Goal: Task Accomplishment & Management: Manage account settings

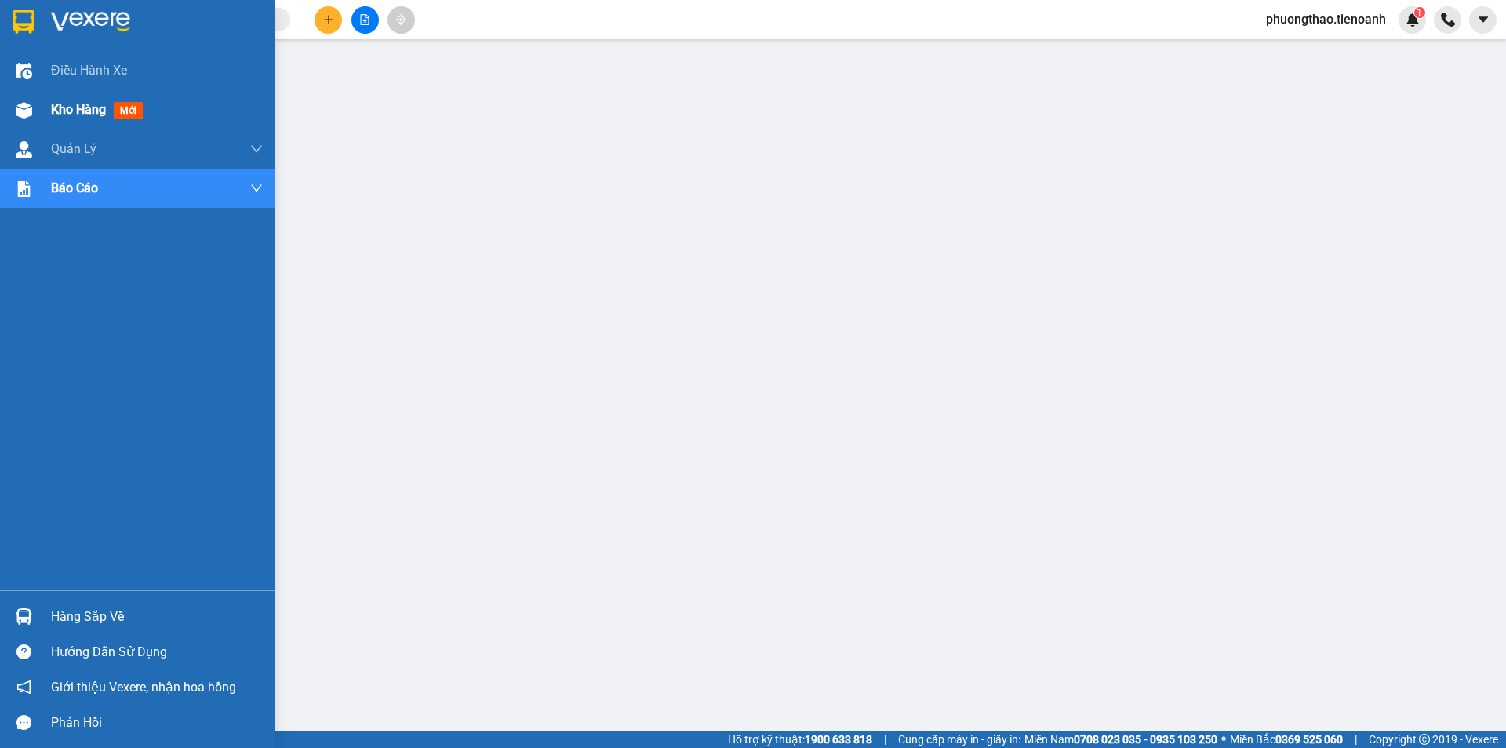
click at [53, 110] on span "Kho hàng" at bounding box center [78, 109] width 55 height 15
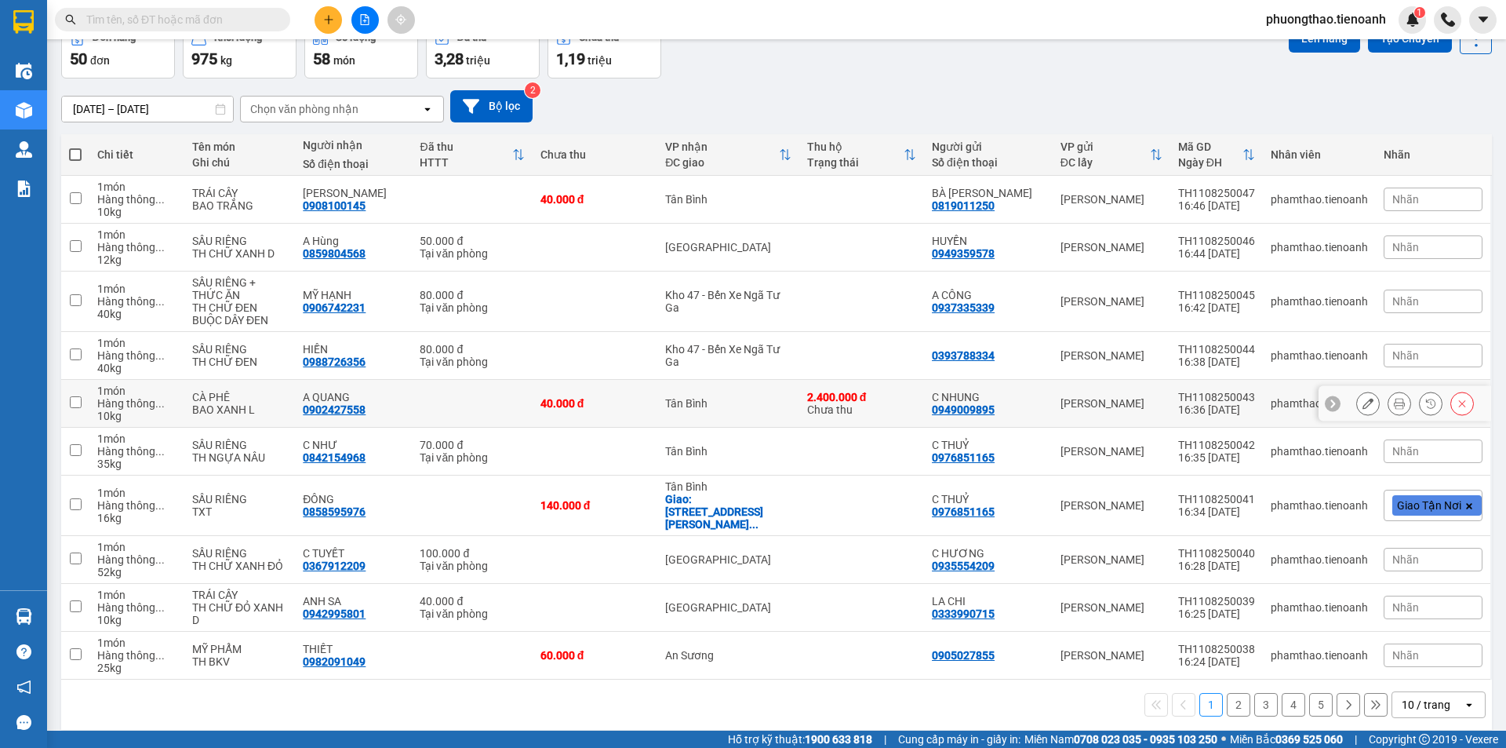
scroll to position [88, 0]
click at [1370, 698] on icon at bounding box center [1375, 703] width 11 height 11
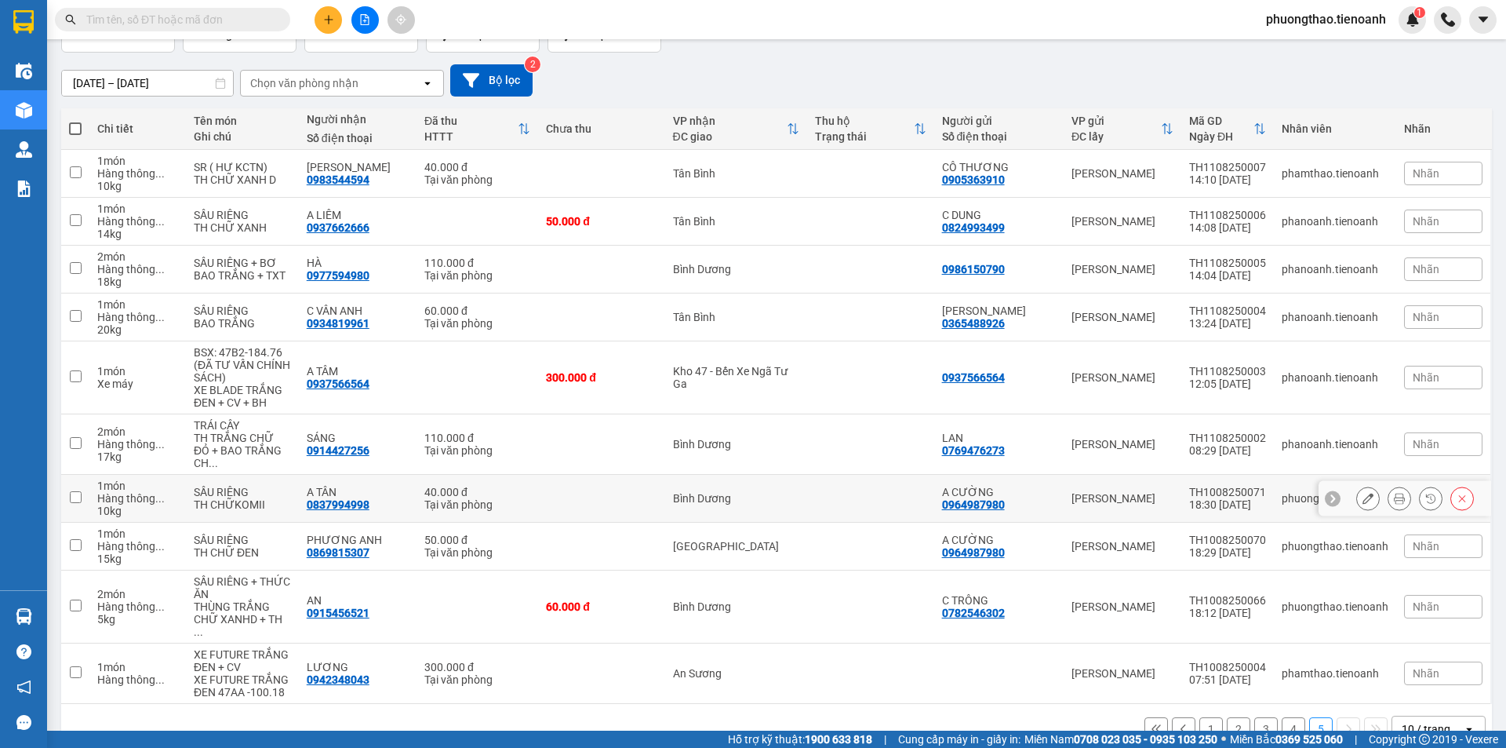
scroll to position [126, 0]
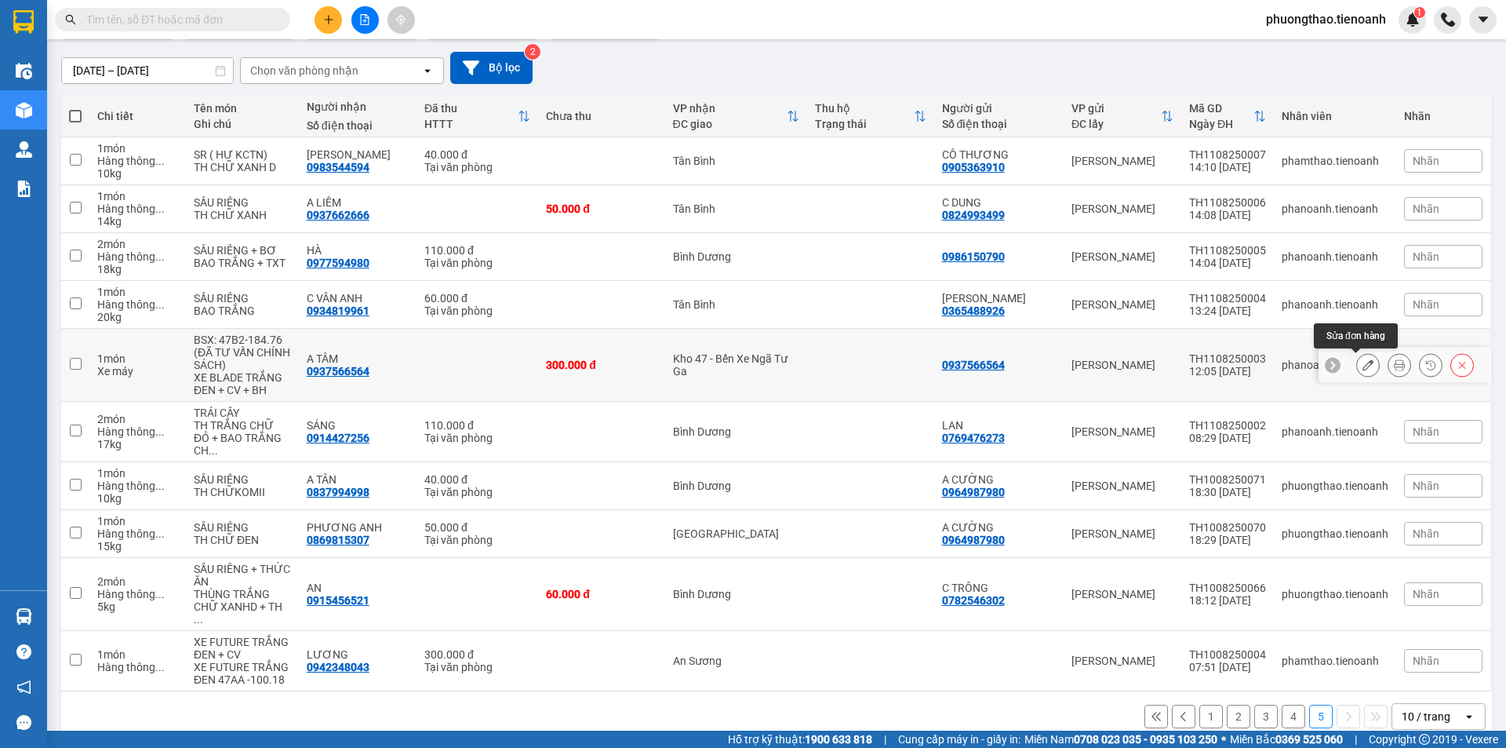
click at [1362, 366] on icon at bounding box center [1367, 364] width 11 height 11
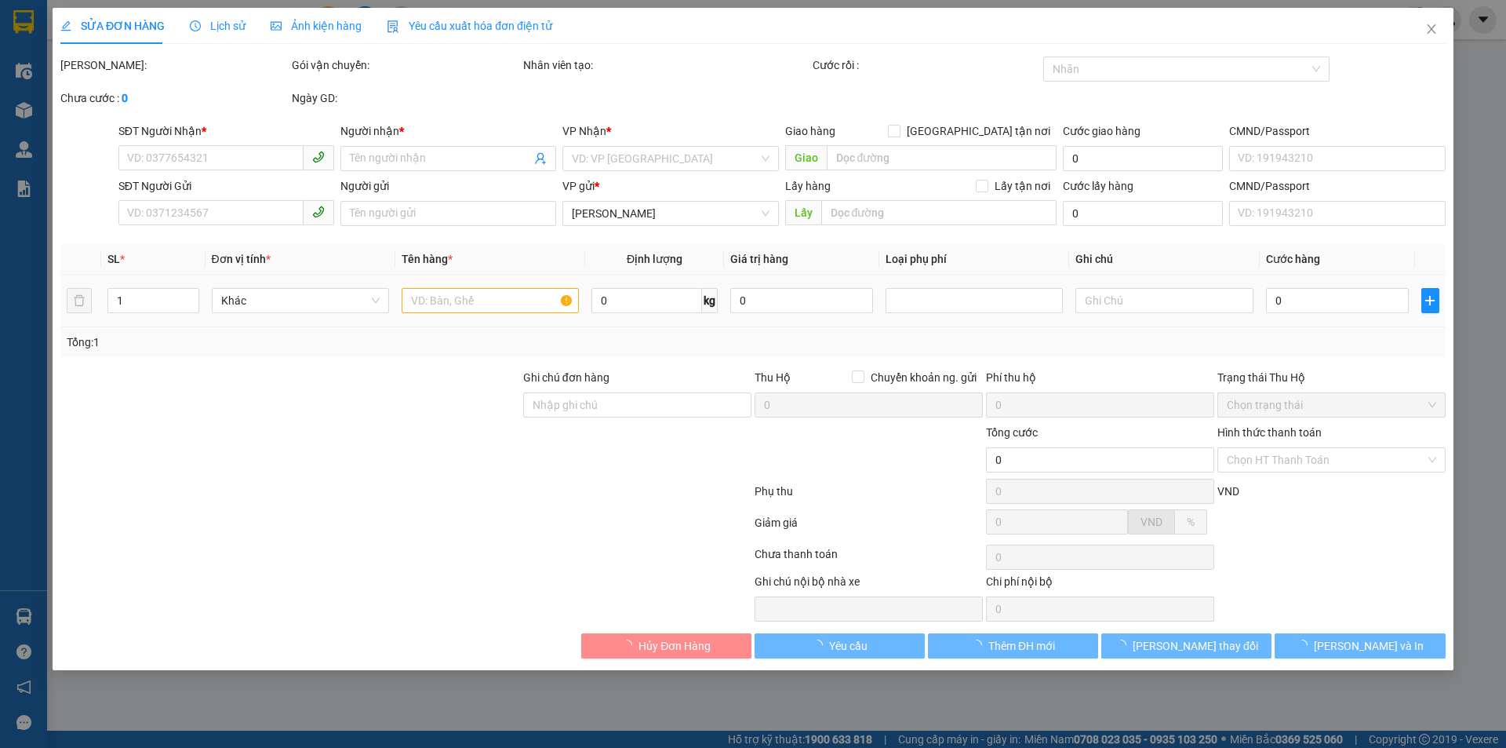
type input "0937566564"
type input "A TÂM"
type input "0937566564"
type input "300.000"
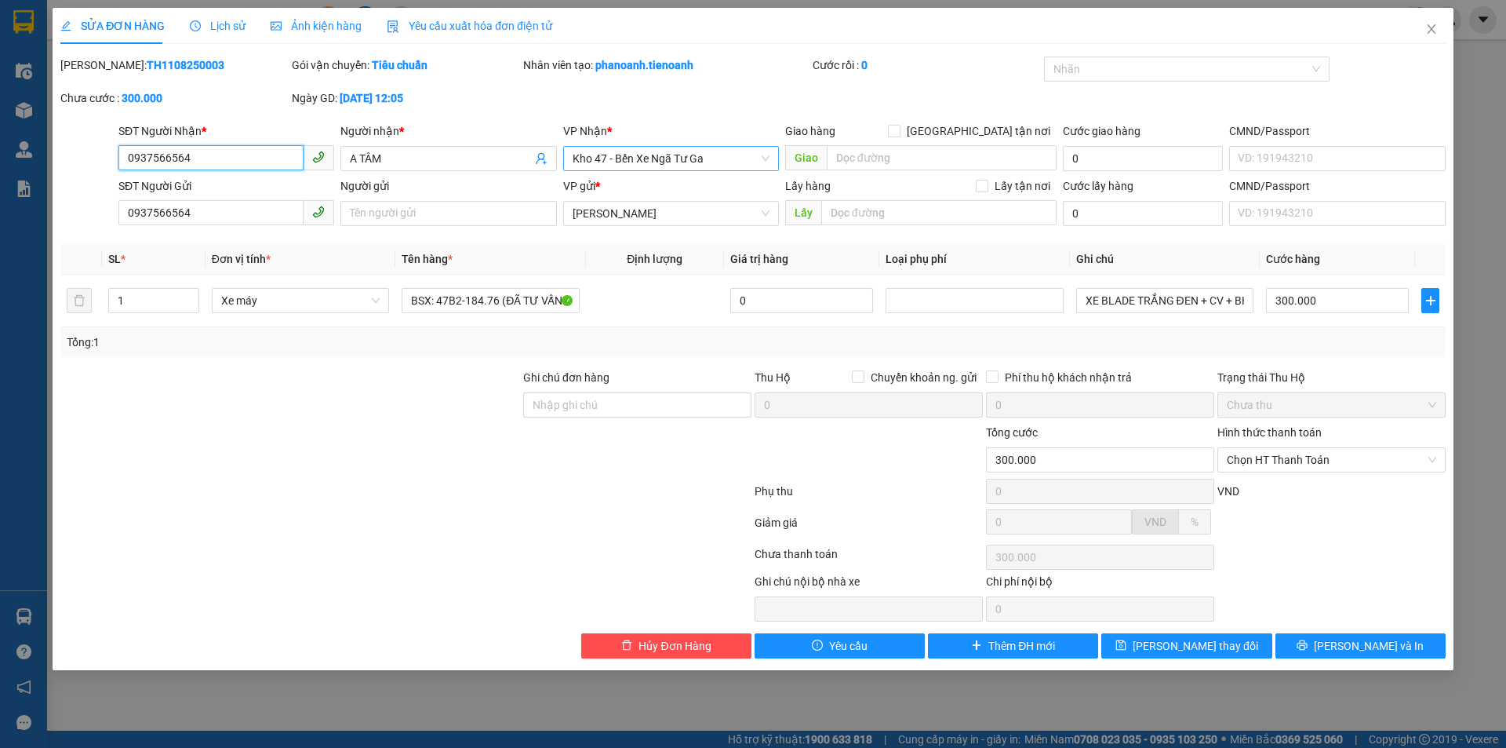
click at [725, 168] on span "Kho 47 - Bến Xe Ngã Tư Ga" at bounding box center [671, 159] width 197 height 24
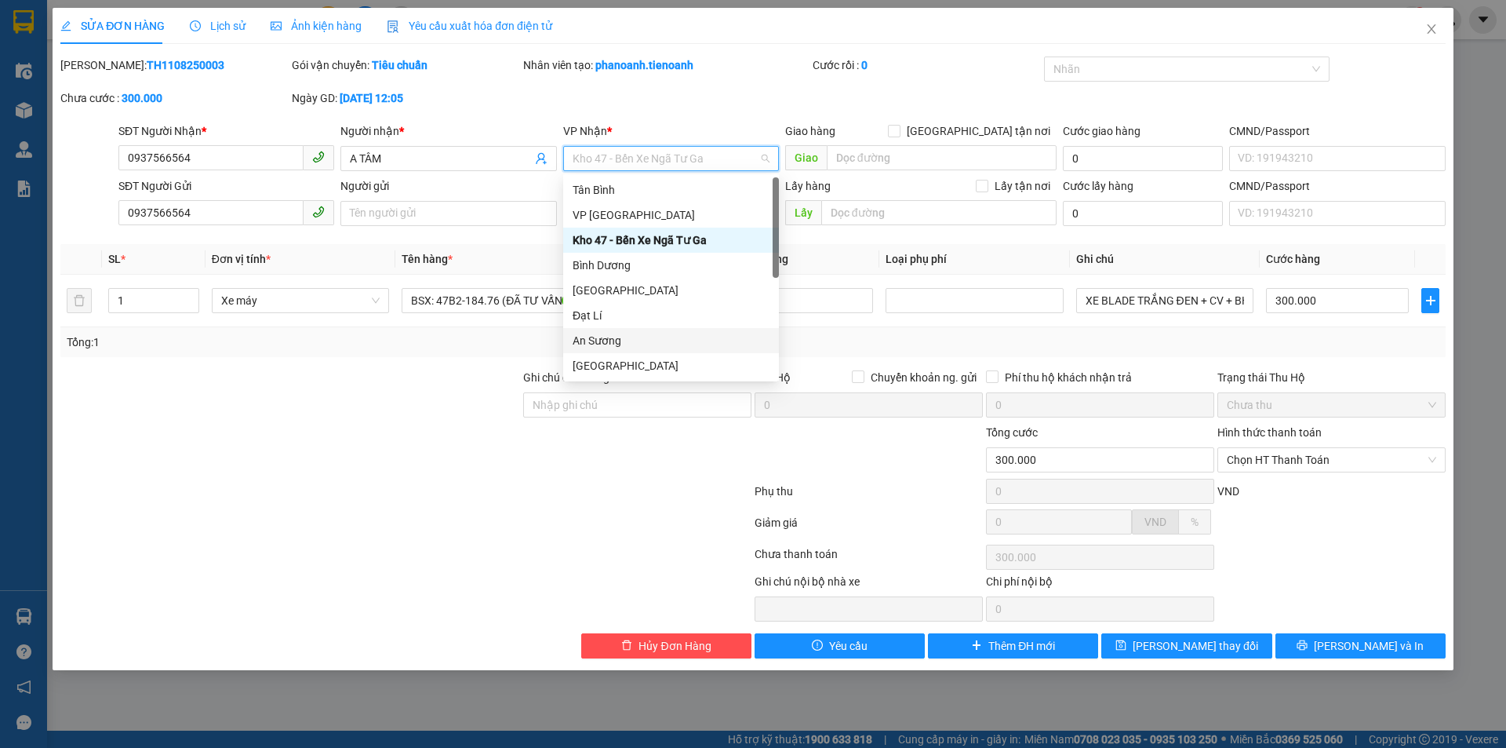
click at [625, 340] on div "An Sương" at bounding box center [671, 340] width 197 height 17
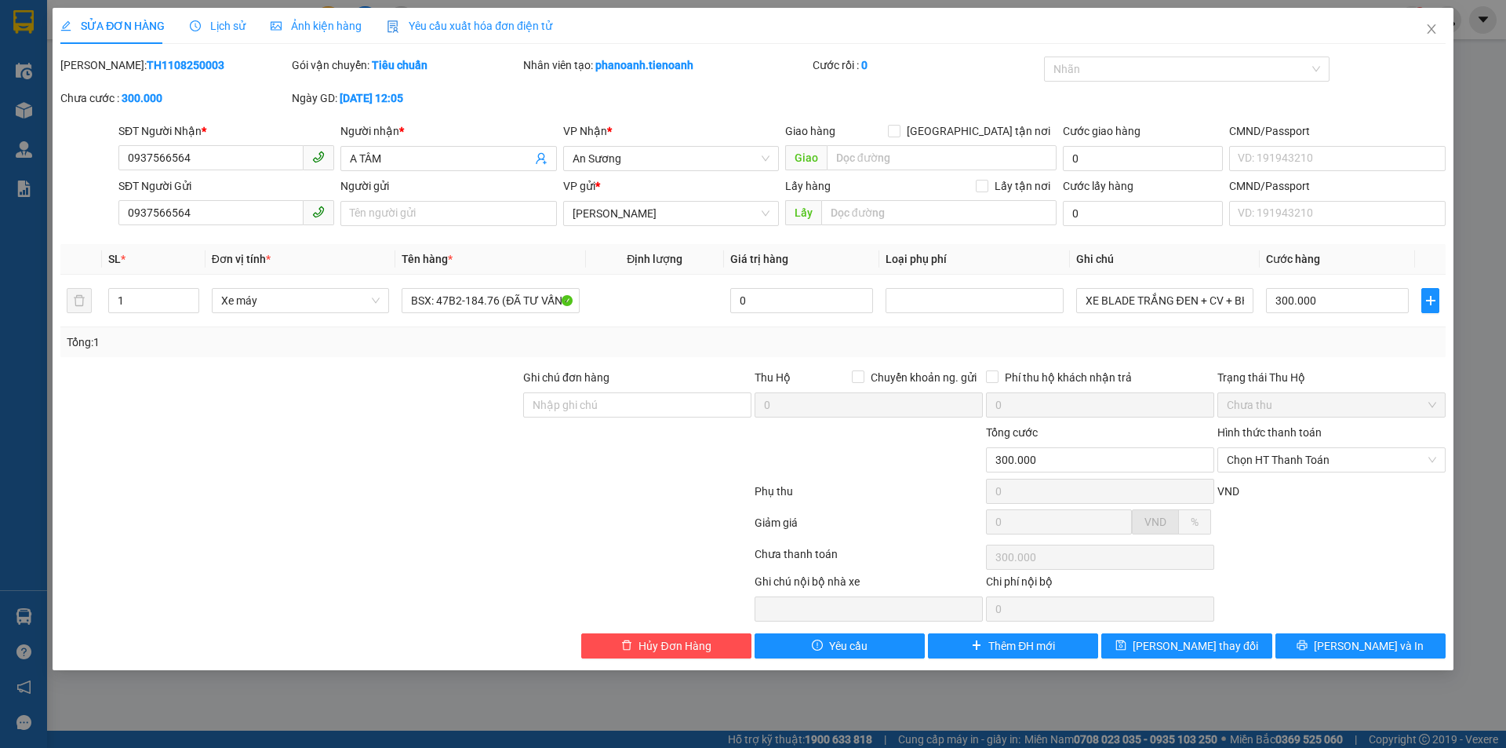
click at [523, 507] on div at bounding box center [406, 493] width 694 height 31
click at [1221, 646] on span "[PERSON_NAME] thay đổi" at bounding box center [1196, 645] width 126 height 17
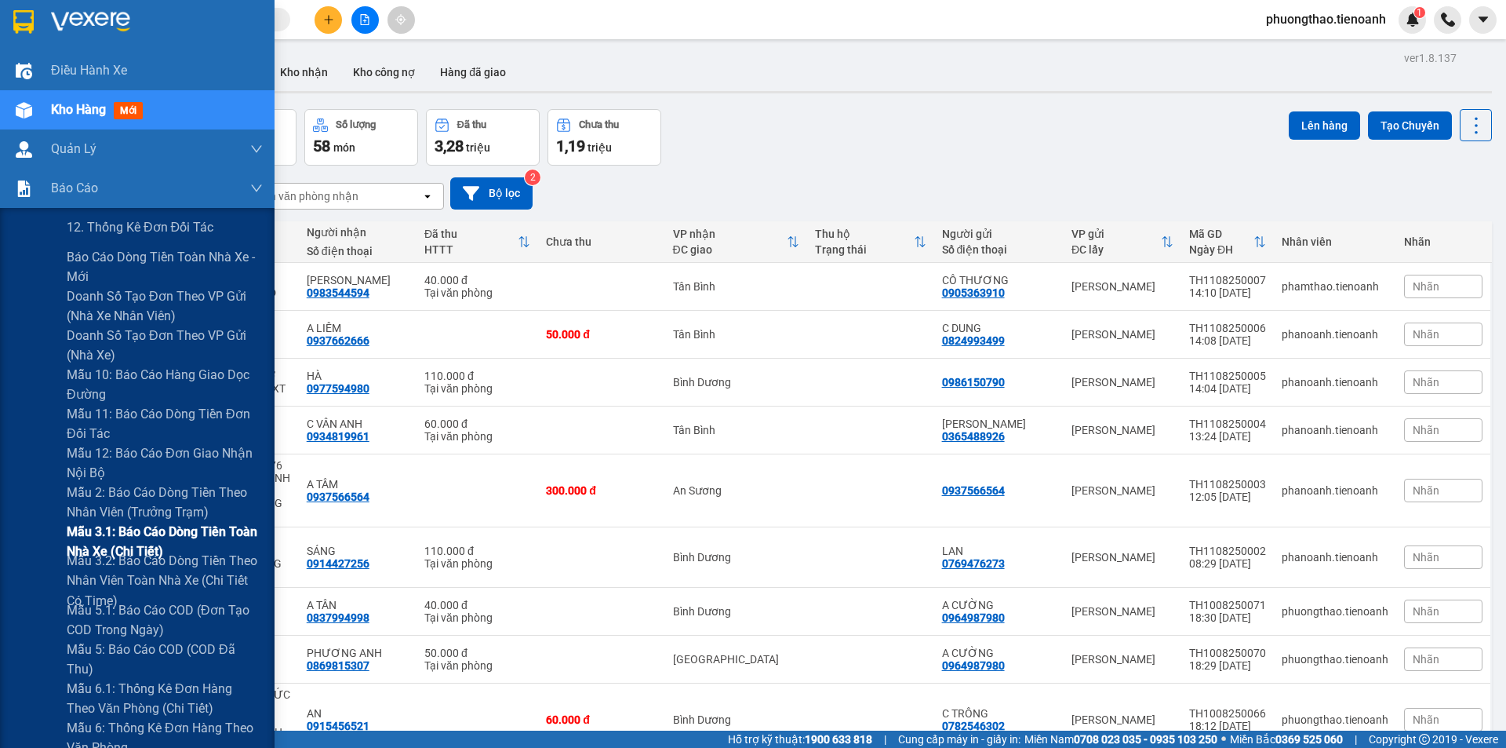
click at [115, 543] on span "Mẫu 3.1: Báo cáo dòng tiền toàn nhà xe (Chi Tiết)" at bounding box center [165, 541] width 196 height 39
